Goal: Check status: Check status

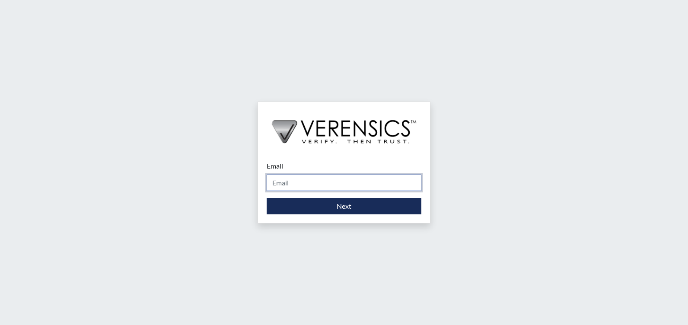
click at [297, 182] on input "Email" at bounding box center [344, 183] width 155 height 16
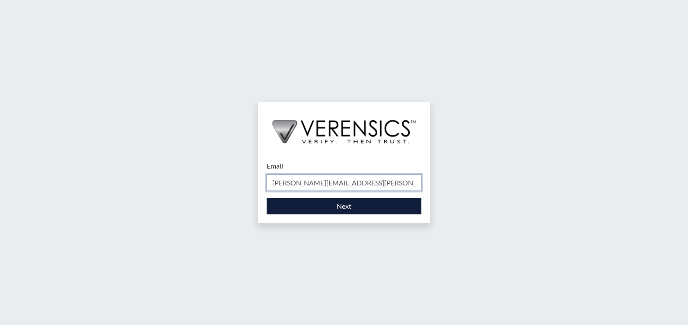
type input "[PERSON_NAME][EMAIL_ADDRESS][PERSON_NAME][DOMAIN_NAME]"
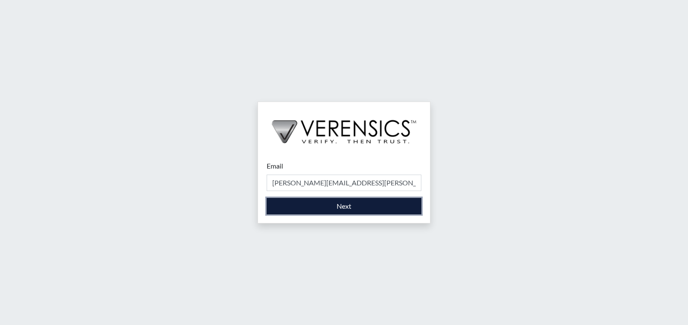
click at [307, 206] on button "Next" at bounding box center [344, 206] width 155 height 16
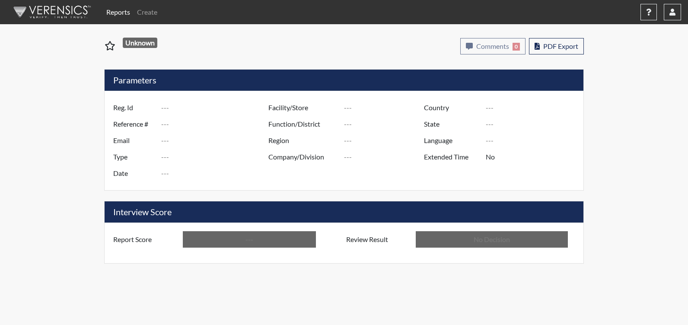
type input "CJS5127"
type input "51739"
type input "---"
type input "Corrections Pre-Employment"
type input "[DATE]"
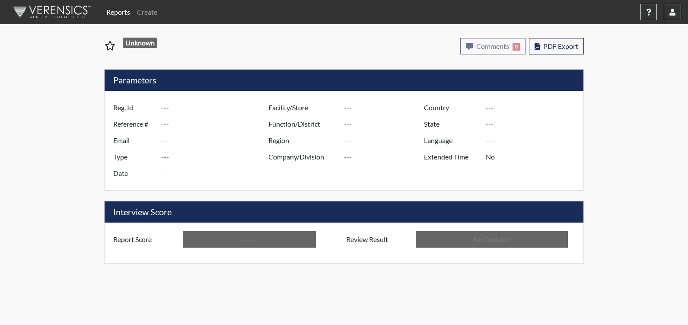
type input "[PERSON_NAME]"
type input "[GEOGRAPHIC_DATA]"
type input "[US_STATE]"
type input "English"
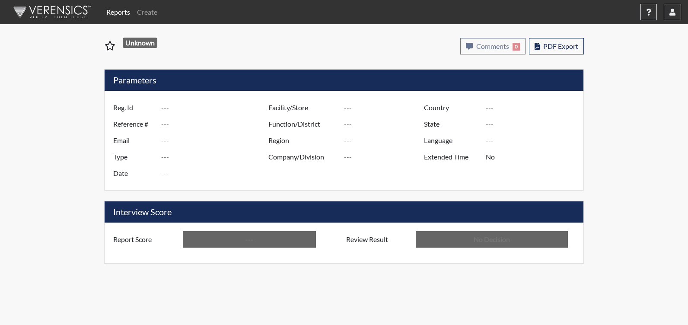
type input "Above Conditions"
type input "In Review"
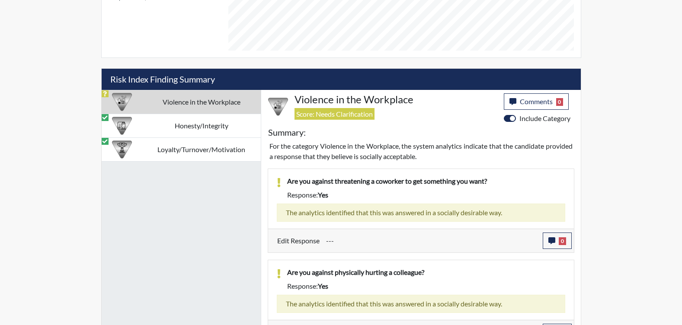
scroll to position [474, 0]
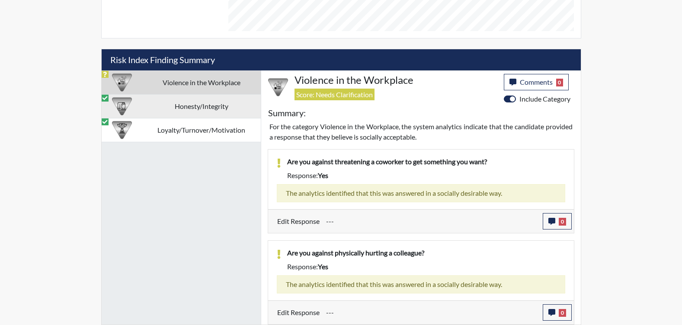
click at [204, 104] on td "Honesty/Integrity" at bounding box center [201, 106] width 118 height 24
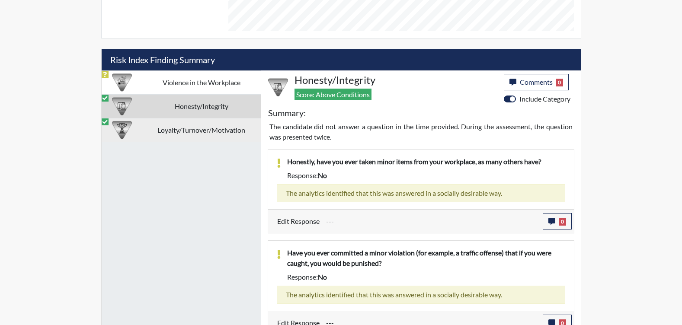
click at [202, 123] on td "Loyalty/Turnover/Motivation" at bounding box center [201, 130] width 118 height 24
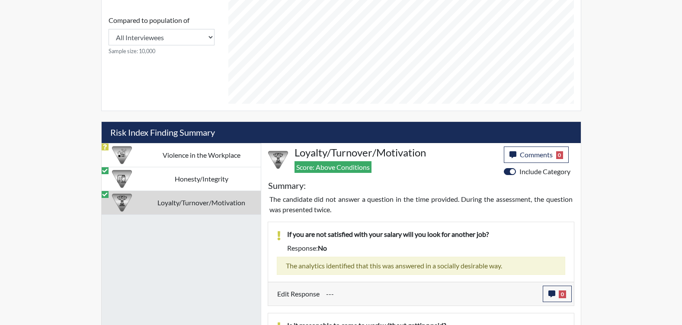
scroll to position [436, 0]
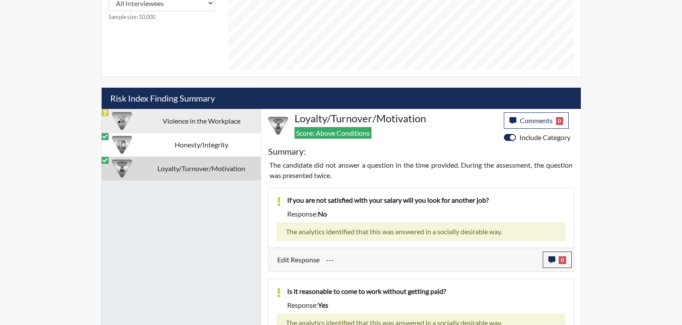
click at [186, 122] on td "Violence in the Workplace" at bounding box center [201, 121] width 118 height 24
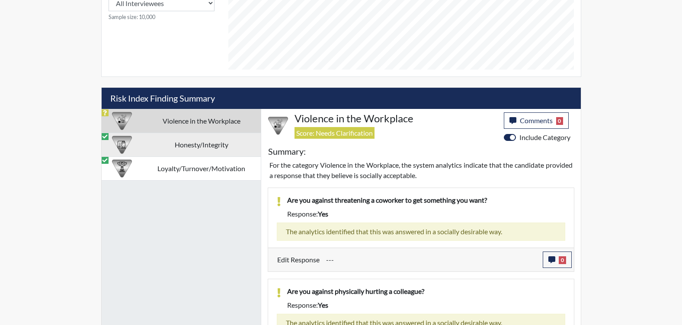
click at [183, 137] on td "Honesty/Integrity" at bounding box center [201, 145] width 118 height 24
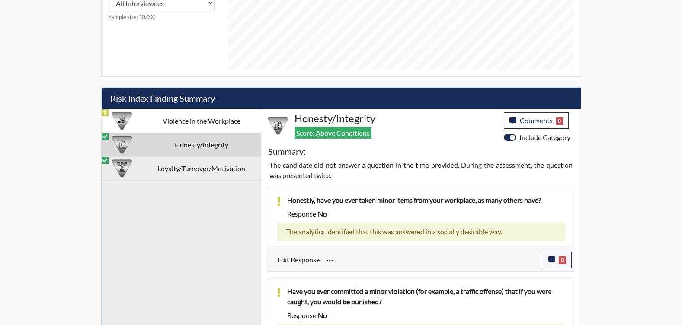
click at [180, 163] on td "Loyalty/Turnover/Motivation" at bounding box center [201, 169] width 118 height 24
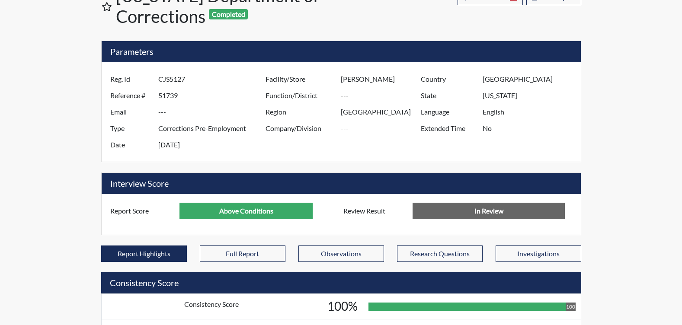
scroll to position [0, 0]
